Goal: Task Accomplishment & Management: Manage account settings

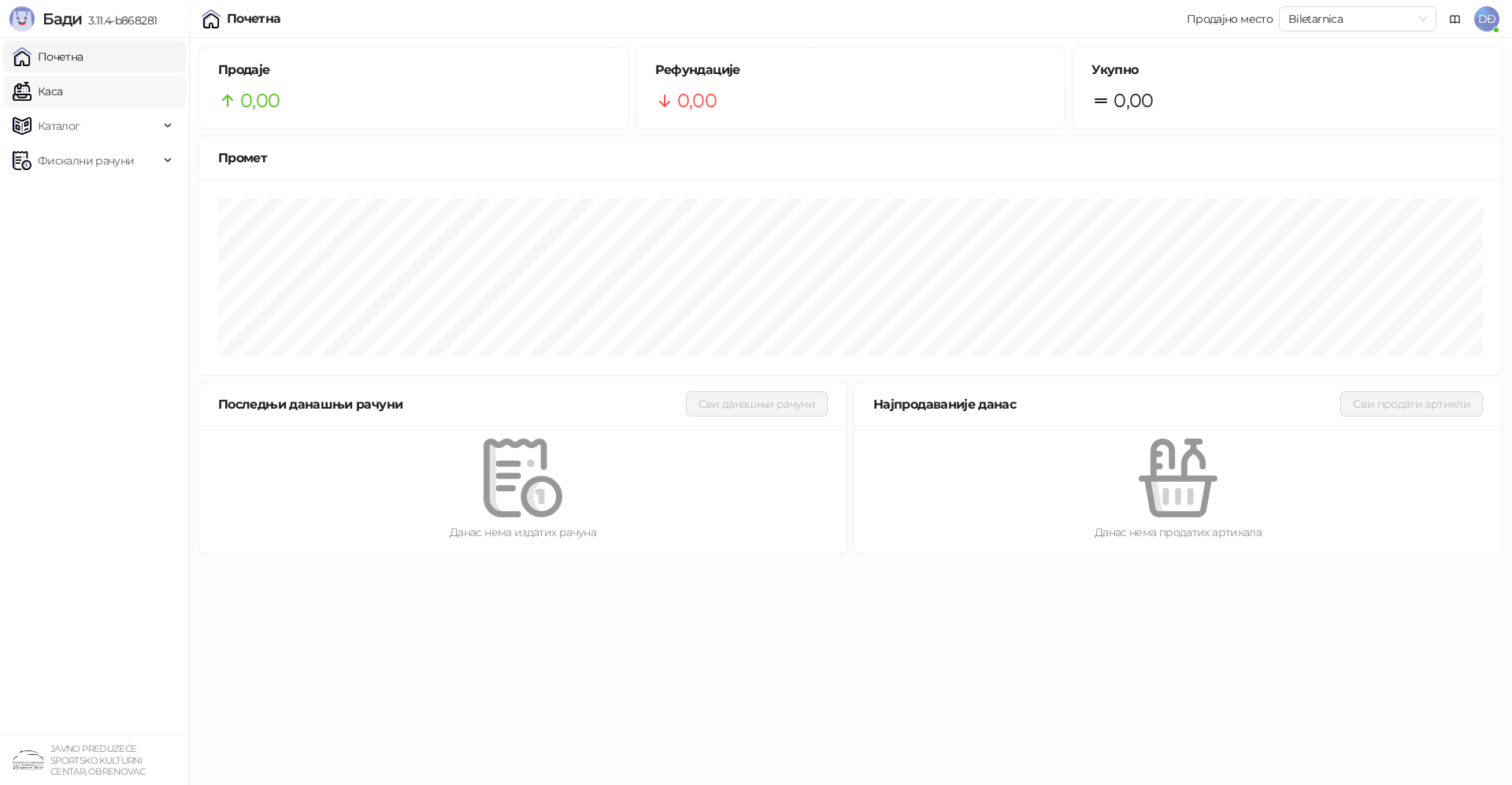
click at [44, 79] on link "Каса" at bounding box center [37, 91] width 50 height 32
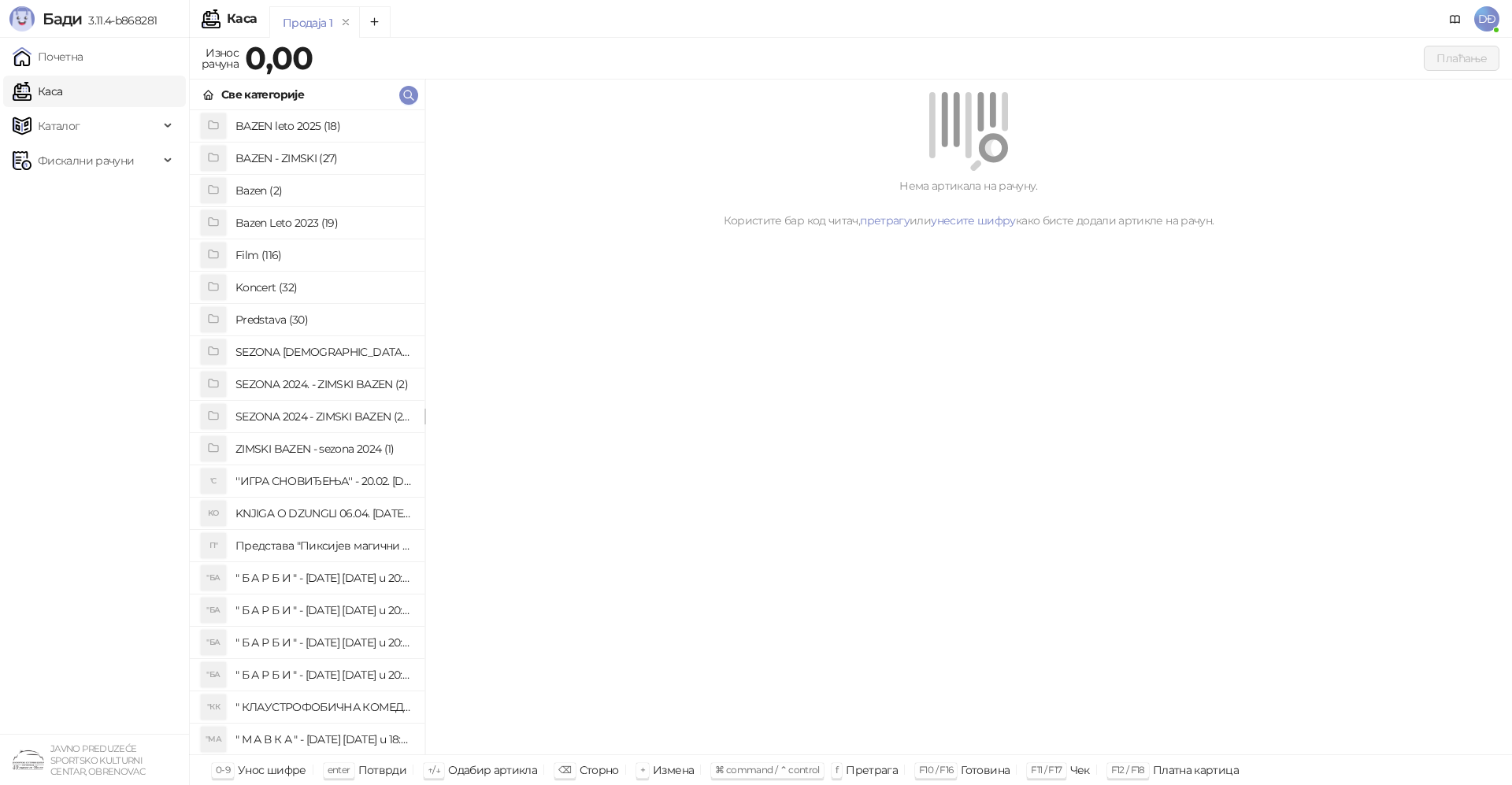
click at [1489, 19] on span "DĐ" at bounding box center [1486, 19] width 25 height 25
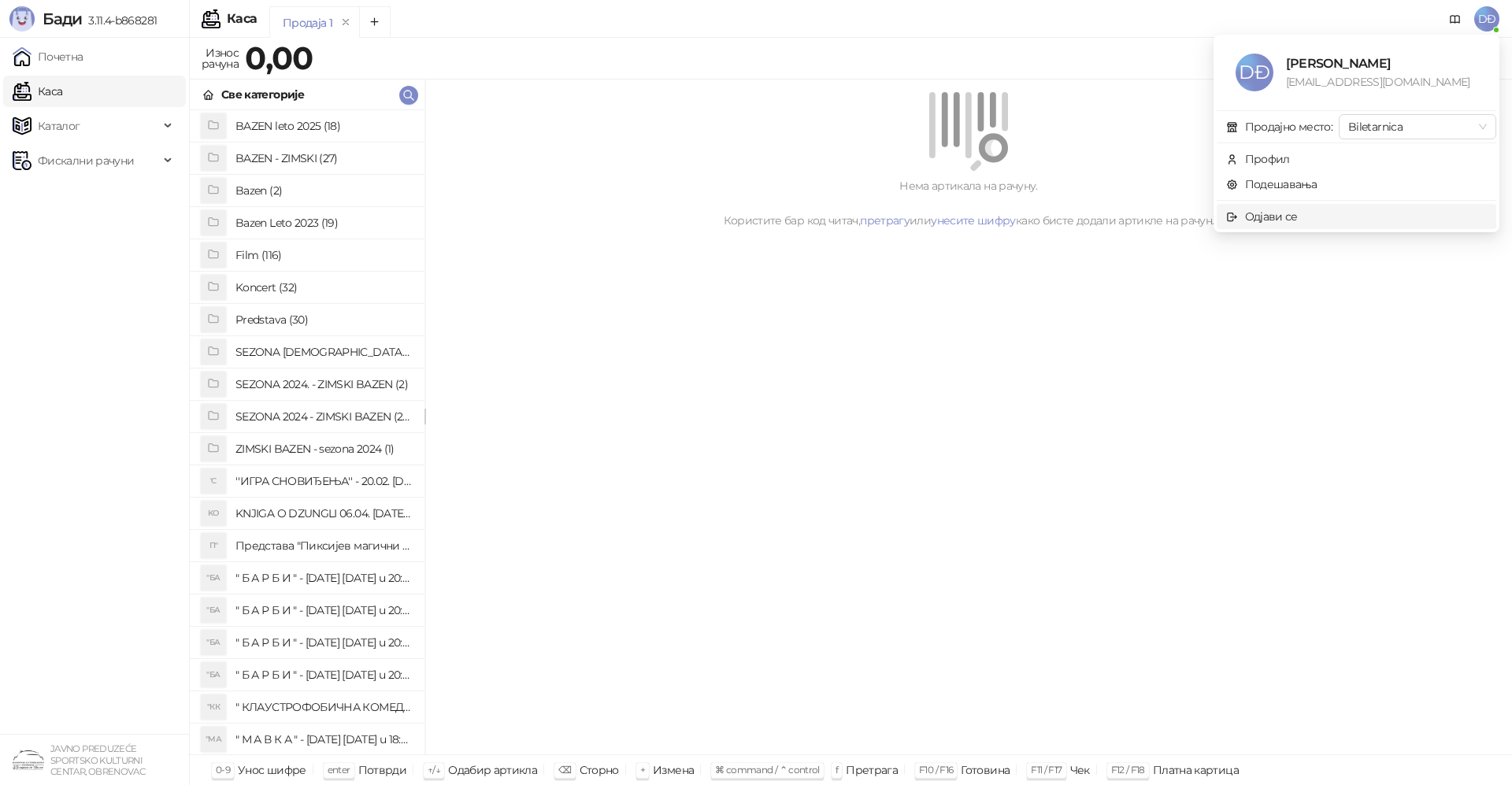
click at [1291, 215] on div "Одјави се" at bounding box center [1271, 217] width 53 height 17
